Goal: Navigation & Orientation: Find specific page/section

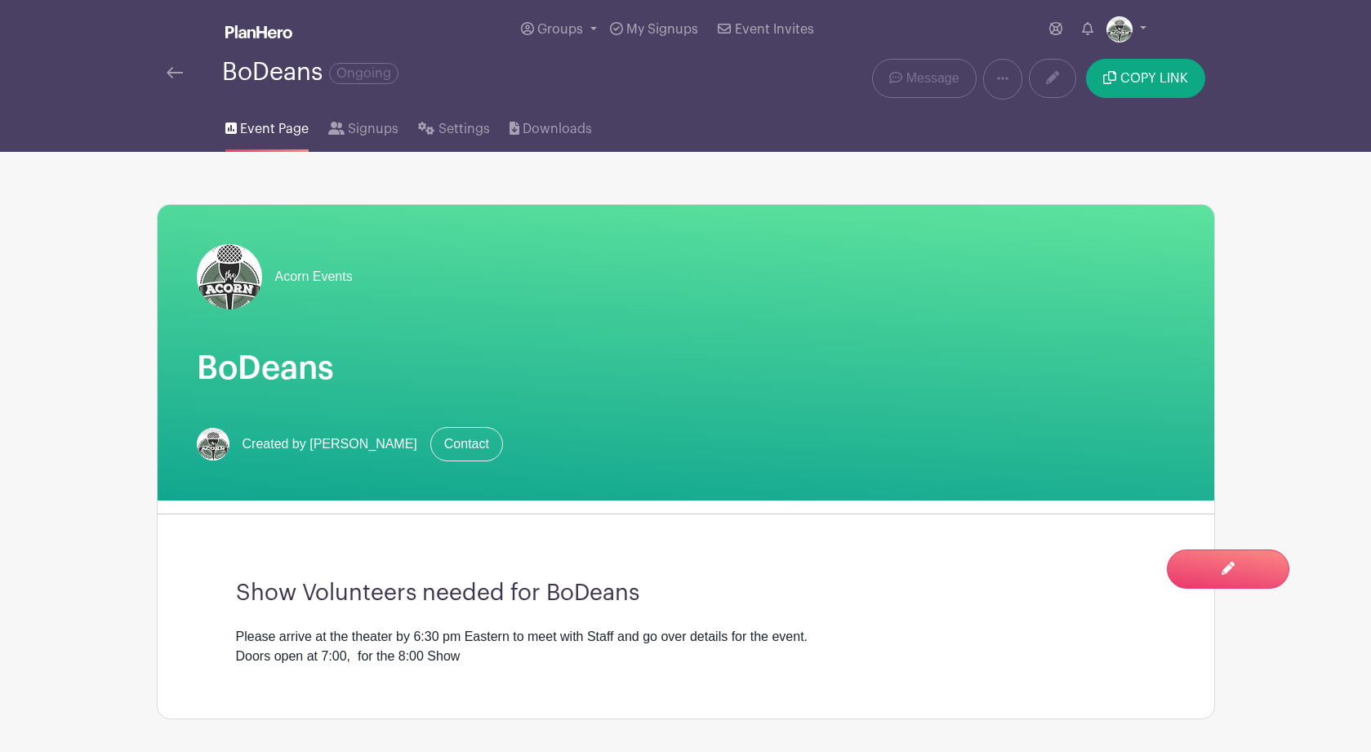
click at [173, 74] on img at bounding box center [175, 72] width 16 height 11
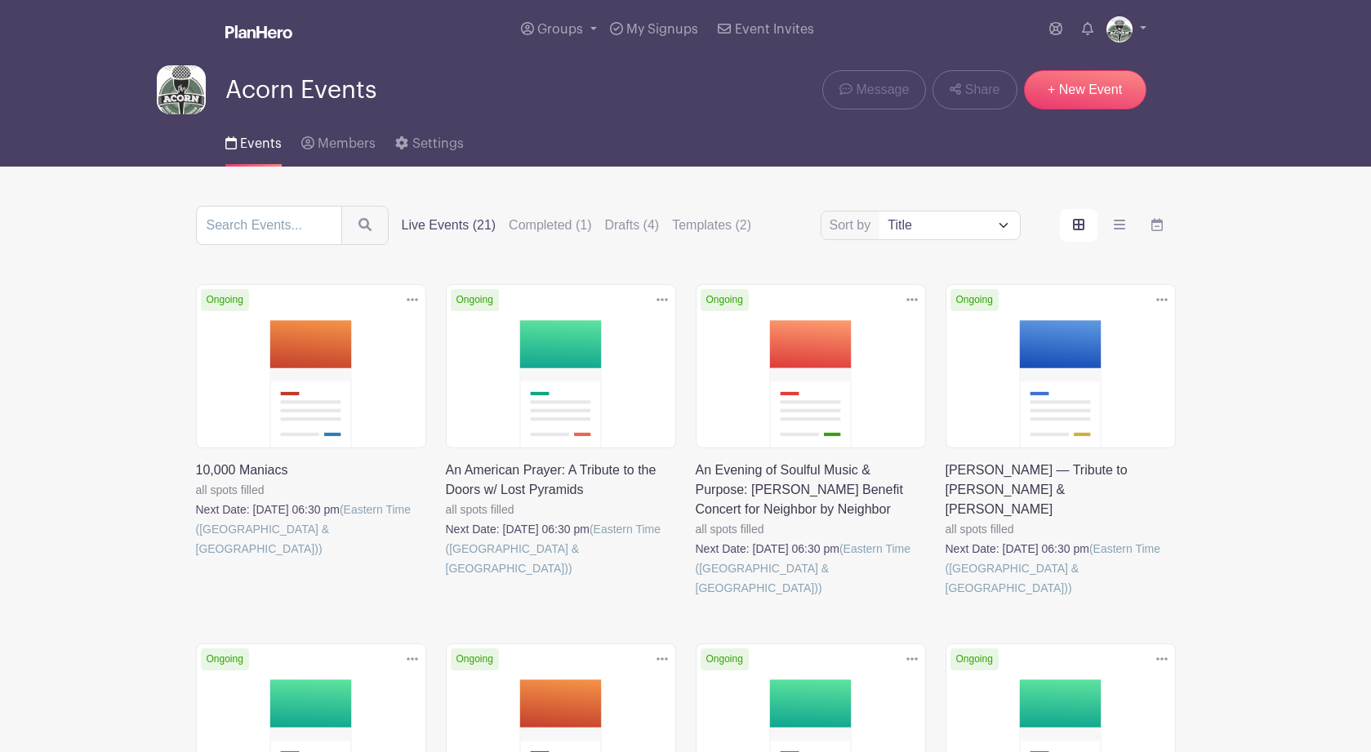
click at [196, 559] on link at bounding box center [196, 559] width 0 height 0
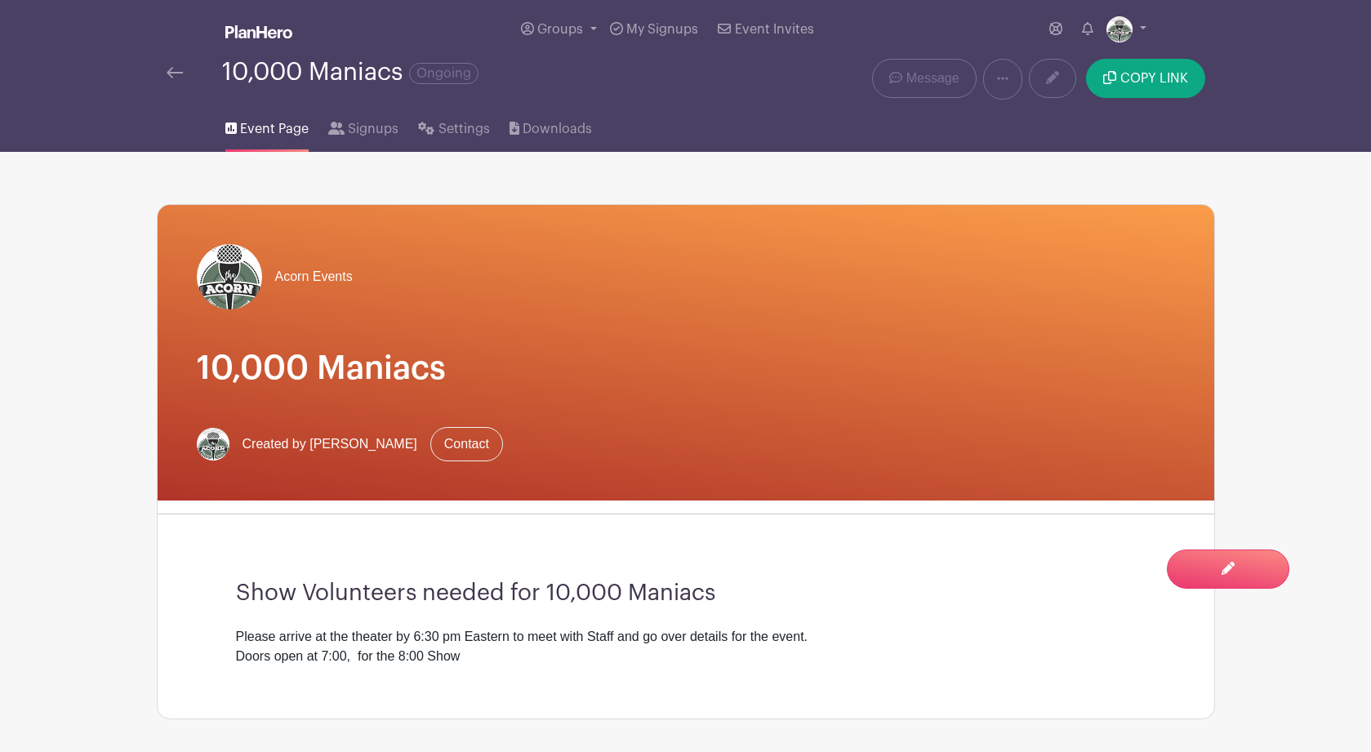
click at [174, 78] on img at bounding box center [175, 72] width 16 height 11
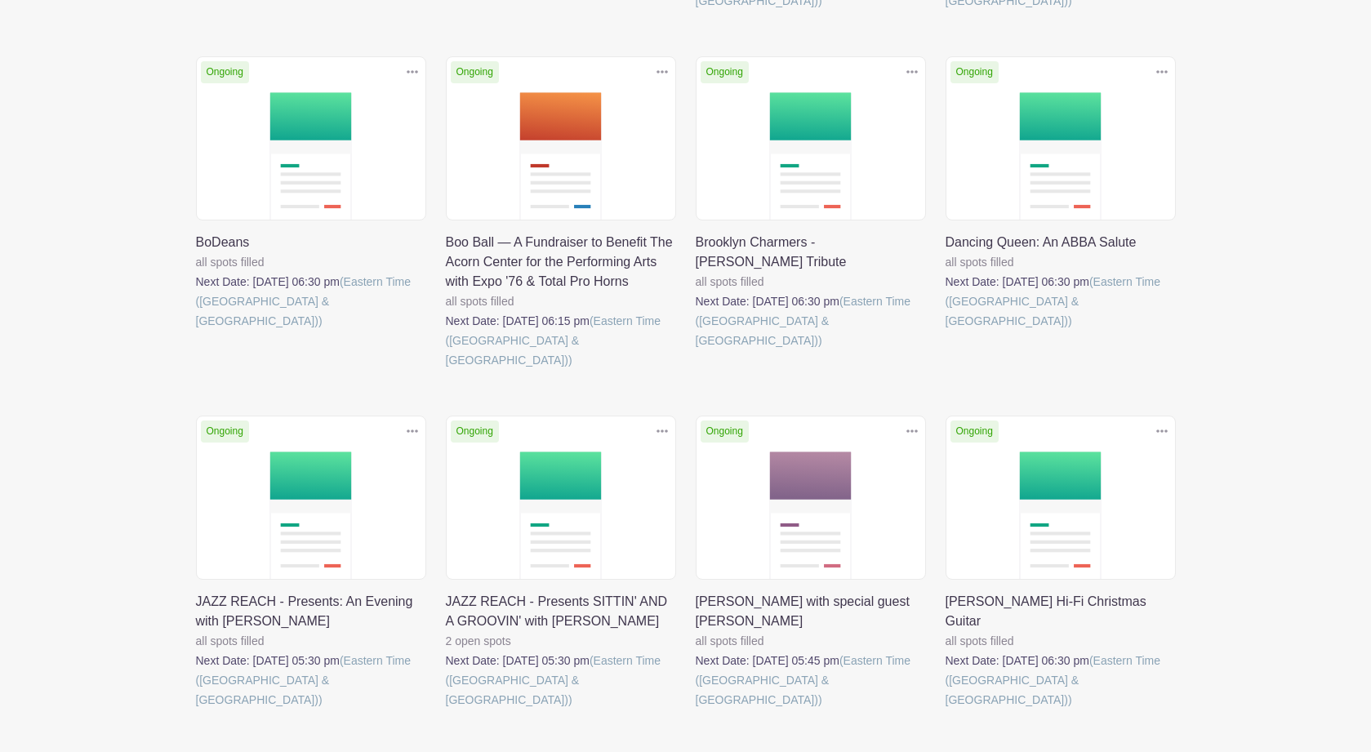
scroll to position [591, 0]
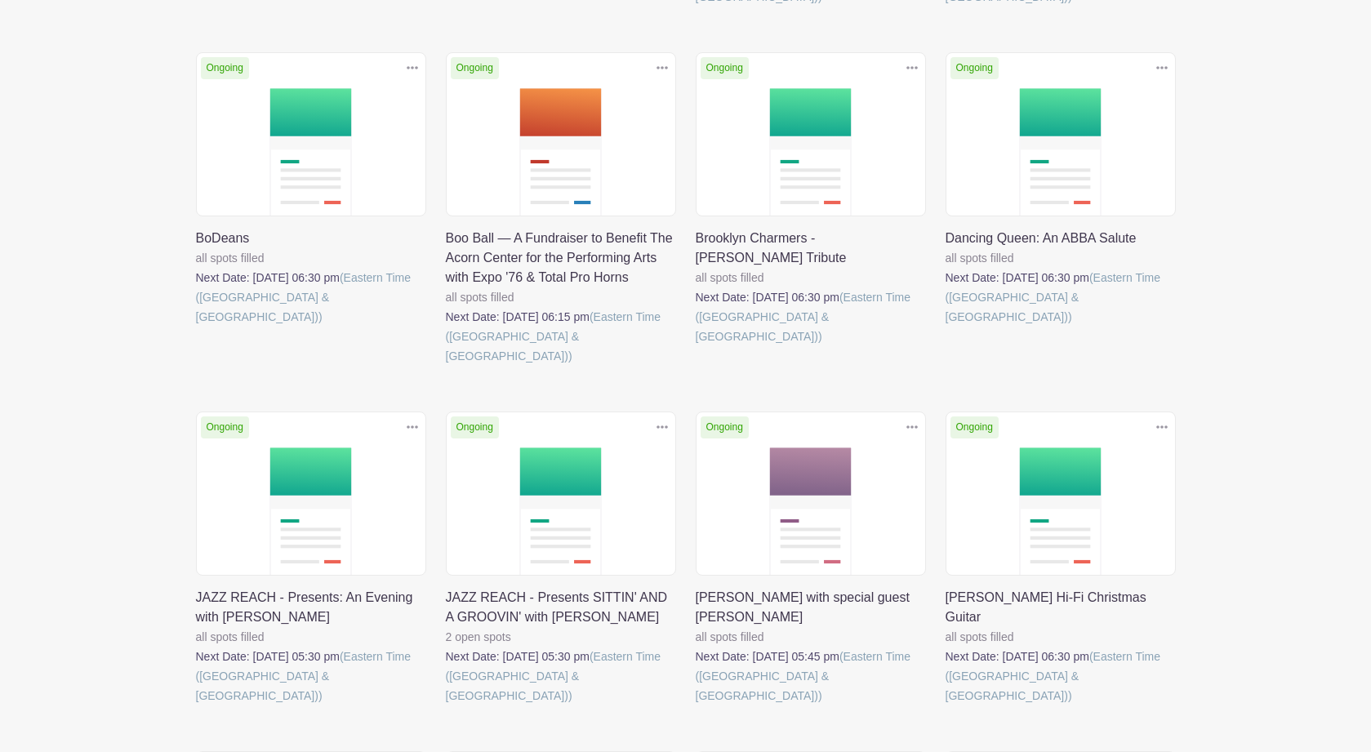
click at [446, 366] on link at bounding box center [446, 366] width 0 height 0
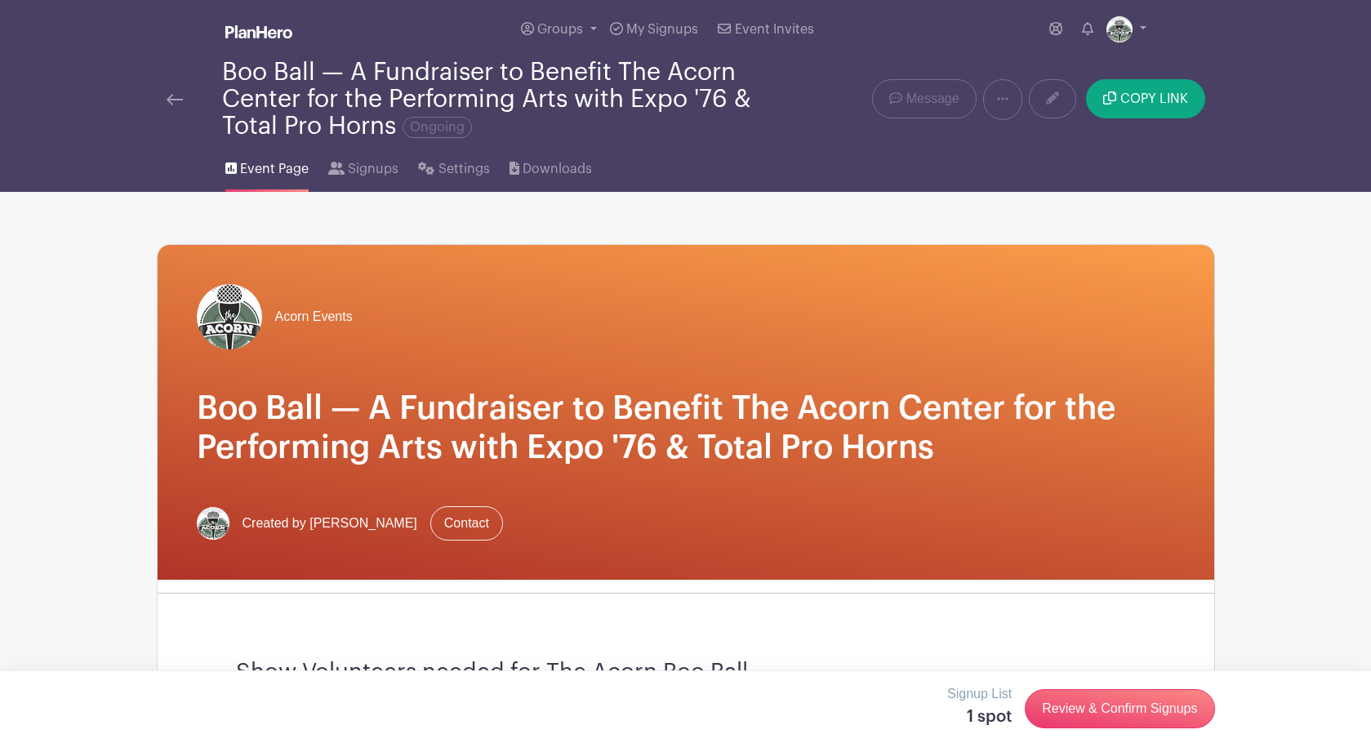
click at [178, 97] on img at bounding box center [175, 99] width 16 height 11
